Goal: Task Accomplishment & Management: Use online tool/utility

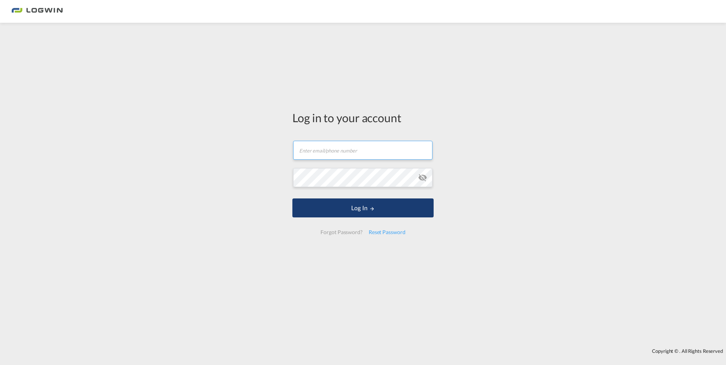
type input "[EMAIL_ADDRESS][DOMAIN_NAME]"
click at [372, 205] on button "Log In" at bounding box center [362, 208] width 141 height 19
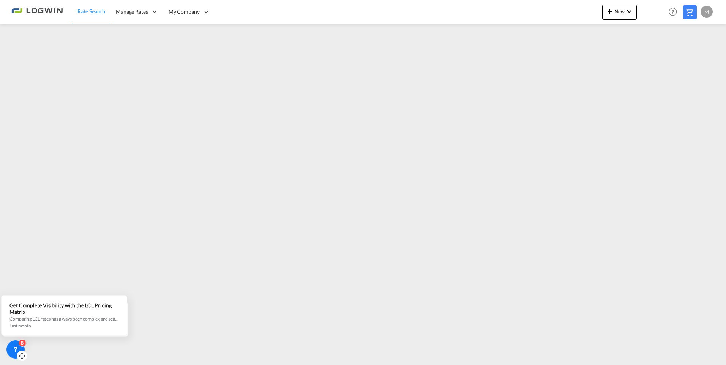
click at [21, 343] on div "8" at bounding box center [23, 344] width 8 height 8
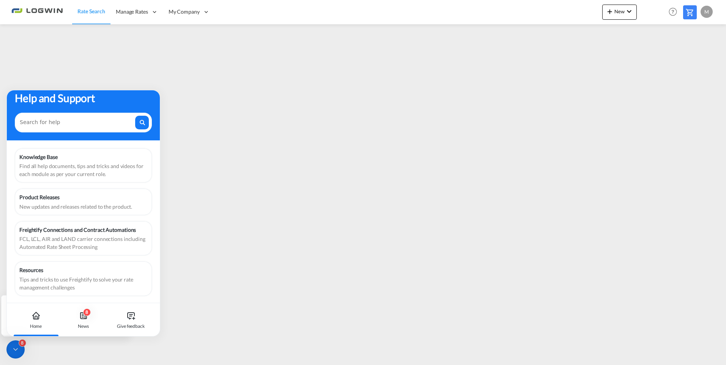
scroll to position [9, 0]
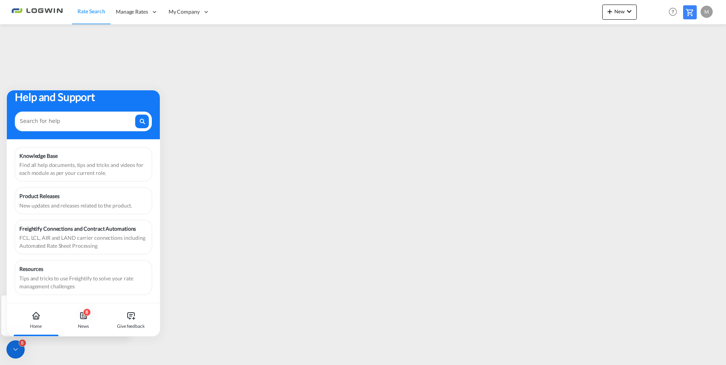
click at [24, 323] on div "Home" at bounding box center [36, 319] width 42 height 33
click at [37, 321] on div "Home" at bounding box center [36, 319] width 42 height 33
click at [89, 316] on div "8" at bounding box center [87, 313] width 8 height 8
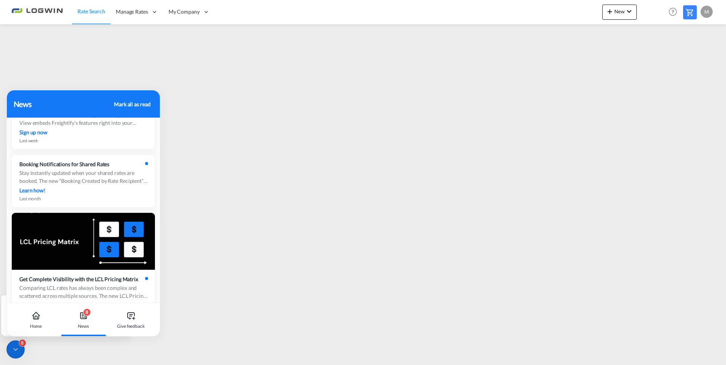
scroll to position [76, 0]
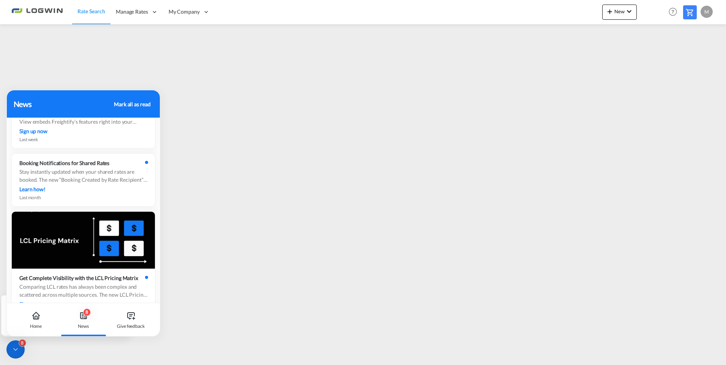
click at [136, 105] on div "Mark all as read" at bounding box center [132, 104] width 36 height 8
click at [125, 103] on div "Mark all as read" at bounding box center [132, 104] width 36 height 8
click at [33, 323] on div "Home" at bounding box center [36, 326] width 12 height 7
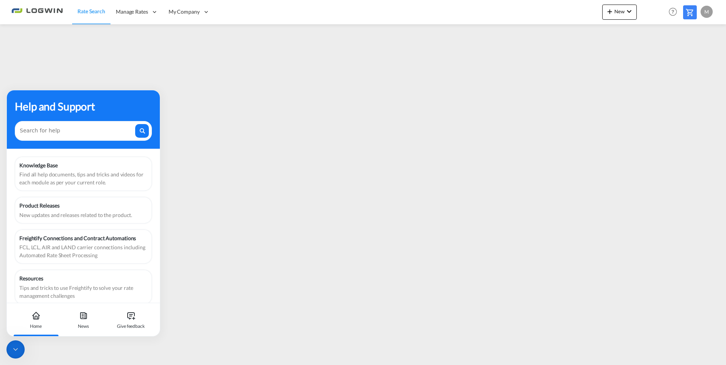
click at [13, 349] on icon at bounding box center [16, 350] width 8 height 8
